Goal: Register for event/course

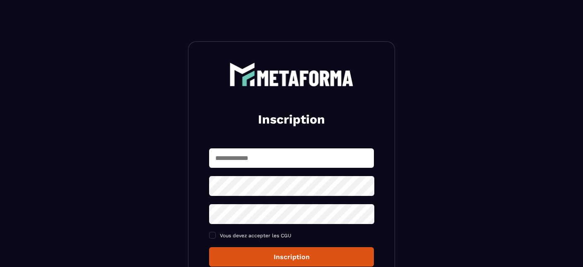
click at [291, 163] on input "text" at bounding box center [291, 158] width 165 height 19
type input "**********"
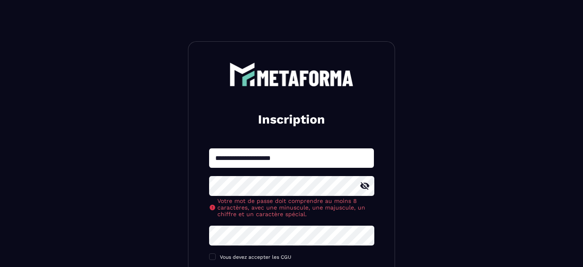
click at [364, 190] on icon at bounding box center [365, 186] width 10 height 10
click at [366, 187] on icon at bounding box center [365, 186] width 10 height 10
click at [368, 184] on icon at bounding box center [365, 186] width 10 height 10
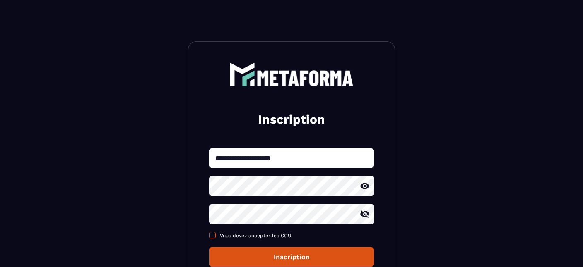
click at [214, 238] on span at bounding box center [212, 235] width 7 height 7
click at [278, 260] on div "Inscription" at bounding box center [291, 257] width 151 height 8
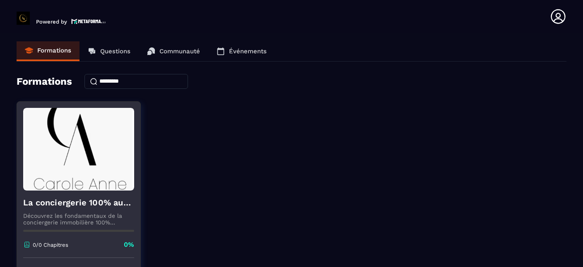
click at [99, 193] on div "La conciergerie 100% automatisée Découvrez les fondamentaux de la conciergerie …" at bounding box center [78, 224] width 123 height 67
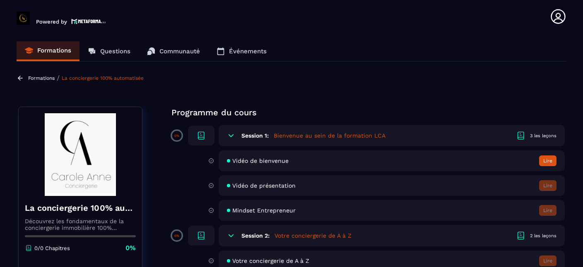
click at [556, 19] on icon at bounding box center [558, 16] width 14 height 14
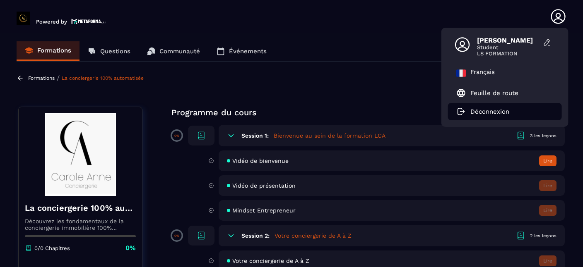
click at [482, 114] on p "Déconnexion" at bounding box center [489, 111] width 39 height 7
